Goal: Information Seeking & Learning: Learn about a topic

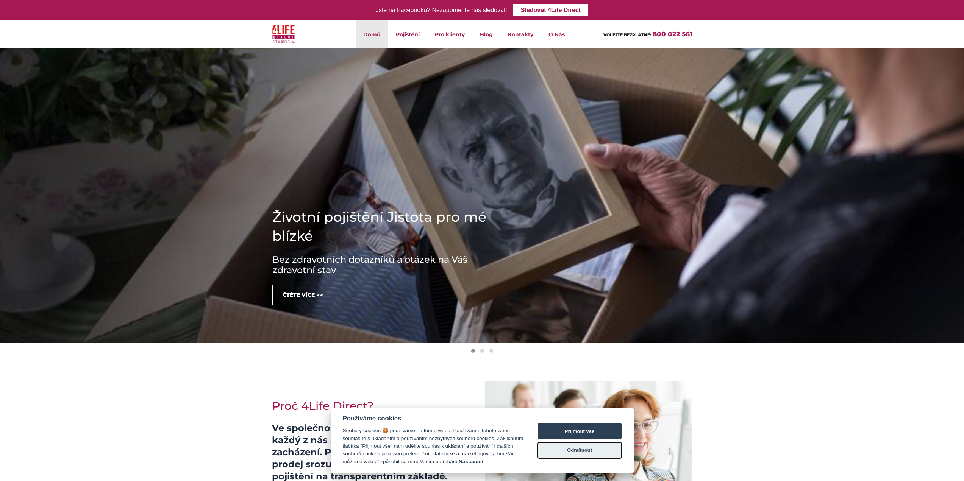
drag, startPoint x: 583, startPoint y: 448, endPoint x: 573, endPoint y: 447, distance: 10.3
click at [583, 448] on button "Odmítnout" at bounding box center [580, 451] width 84 height 16
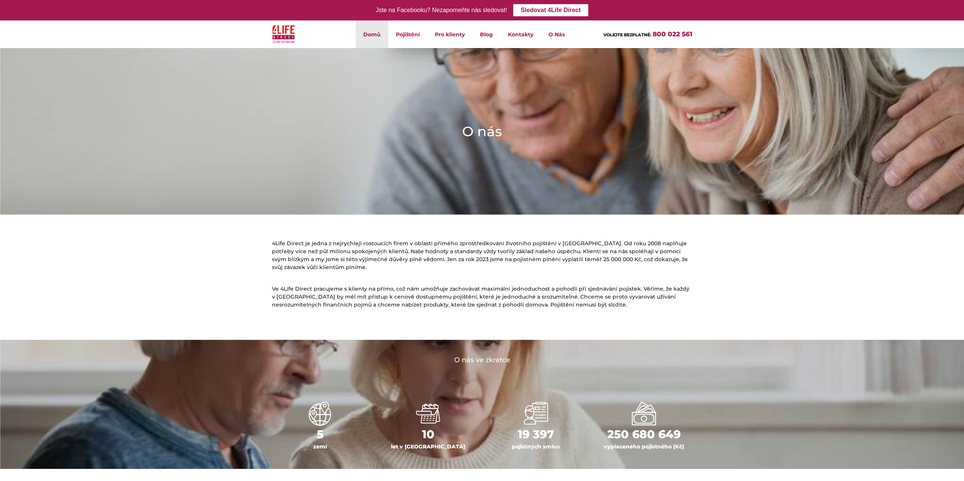
click at [368, 32] on link "Domů" at bounding box center [372, 34] width 33 height 28
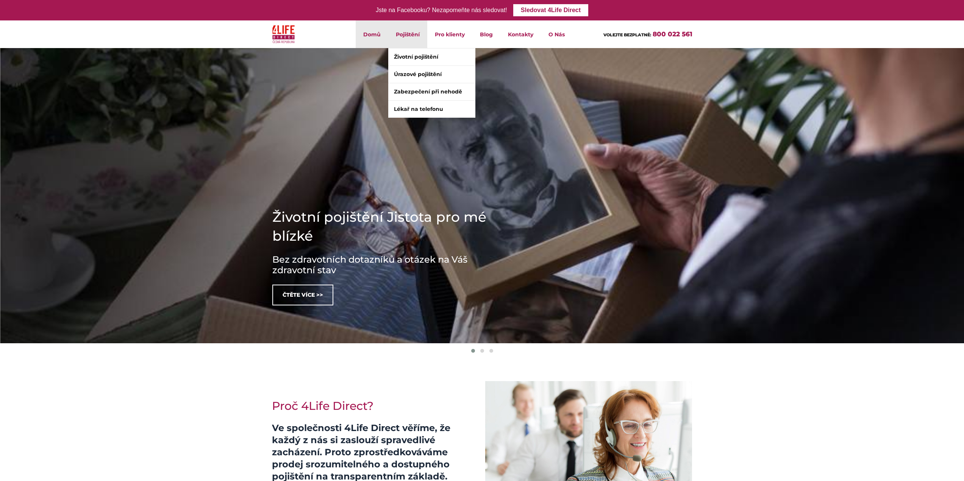
click at [404, 33] on li "Pojištění Životní pojištění Úrazové pojištění Zabezpečení při nehodě Lékař na t…" at bounding box center [407, 34] width 39 height 28
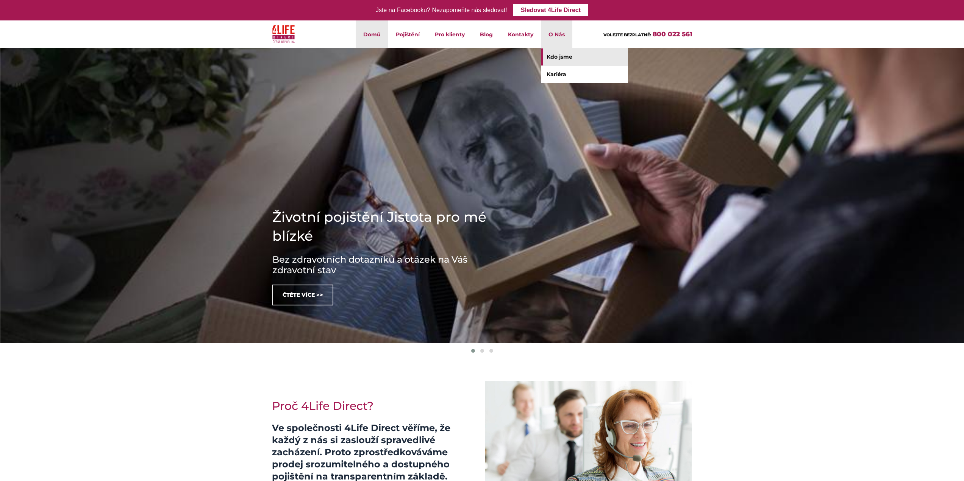
click at [557, 57] on link "Kdo jsme" at bounding box center [584, 56] width 87 height 17
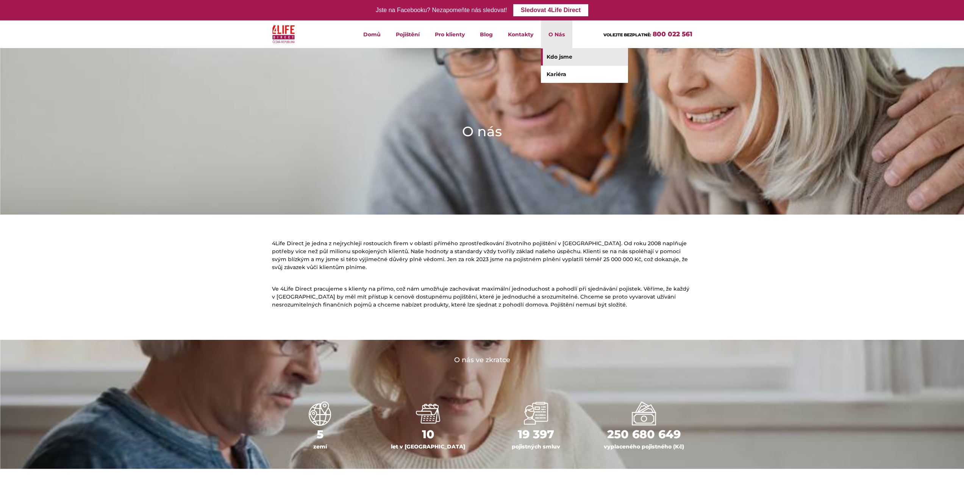
click at [564, 57] on link "Kdo jsme" at bounding box center [584, 56] width 87 height 17
